Goal: Transaction & Acquisition: Download file/media

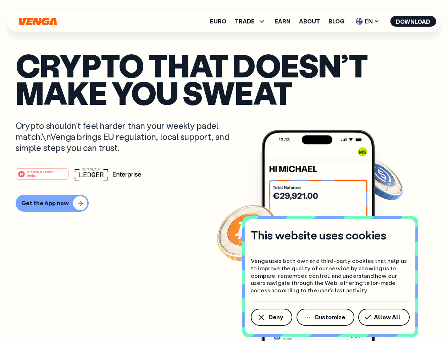
click at [224, 170] on div "#1 PRODUCT OF THE MONTH Web3" at bounding box center [224, 173] width 417 height 13
click at [271, 317] on span "Deny" at bounding box center [275, 317] width 15 height 6
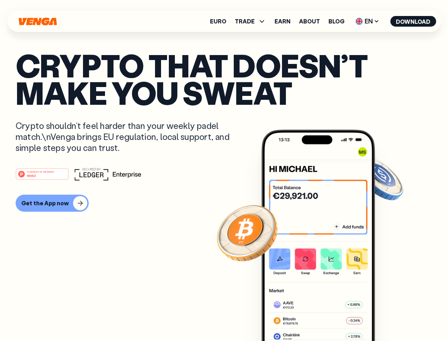
click at [326, 317] on img at bounding box center [318, 248] width 114 height 238
click at [385, 317] on article "Crypto that doesn’t make you sweat Crypto shouldn’t feel harder than your weekl…" at bounding box center [224, 184] width 417 height 266
click at [253, 21] on span "TRADE" at bounding box center [245, 21] width 20 height 6
click at [367, 21] on span "EN" at bounding box center [367, 21] width 29 height 11
click at [413, 21] on button "Download" at bounding box center [413, 21] width 46 height 11
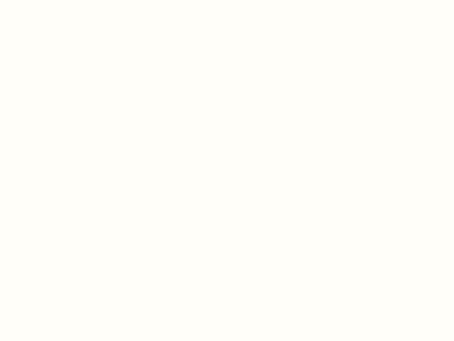
click at [224, 0] on html "This website uses cookies Venga uses both own and third-party cookies that help…" at bounding box center [227, 0] width 454 height 0
click at [51, 0] on html "This website uses cookies Venga uses both own and third-party cookies that help…" at bounding box center [227, 0] width 454 height 0
click at [43, 0] on html "This website uses cookies Venga uses both own and third-party cookies that help…" at bounding box center [227, 0] width 454 height 0
